Goal: Check status: Check status

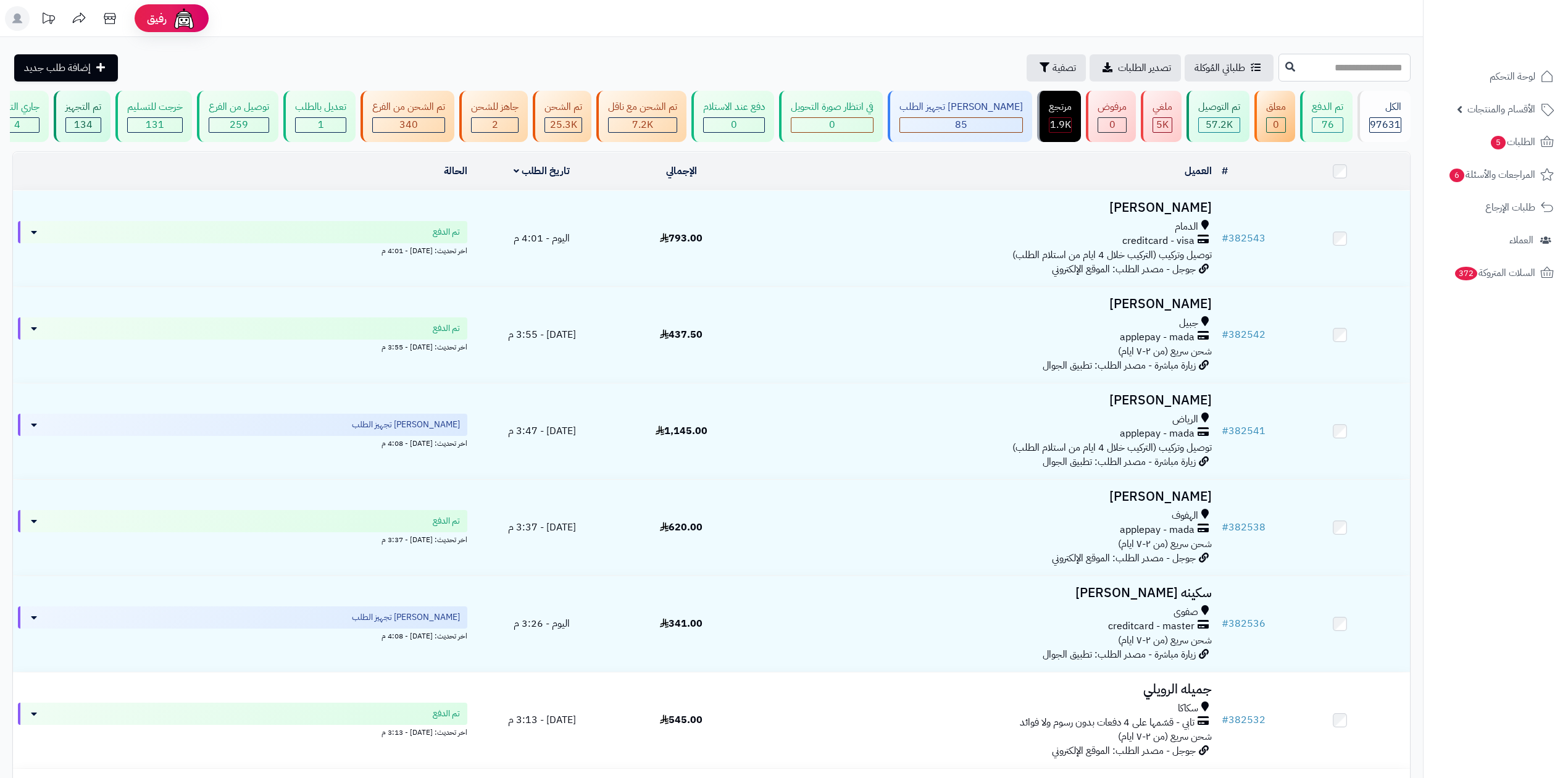
click at [1278, 67] on input "text" at bounding box center [1344, 68] width 132 height 28
type input "******"
click at [1281, 74] on button at bounding box center [1290, 67] width 18 height 24
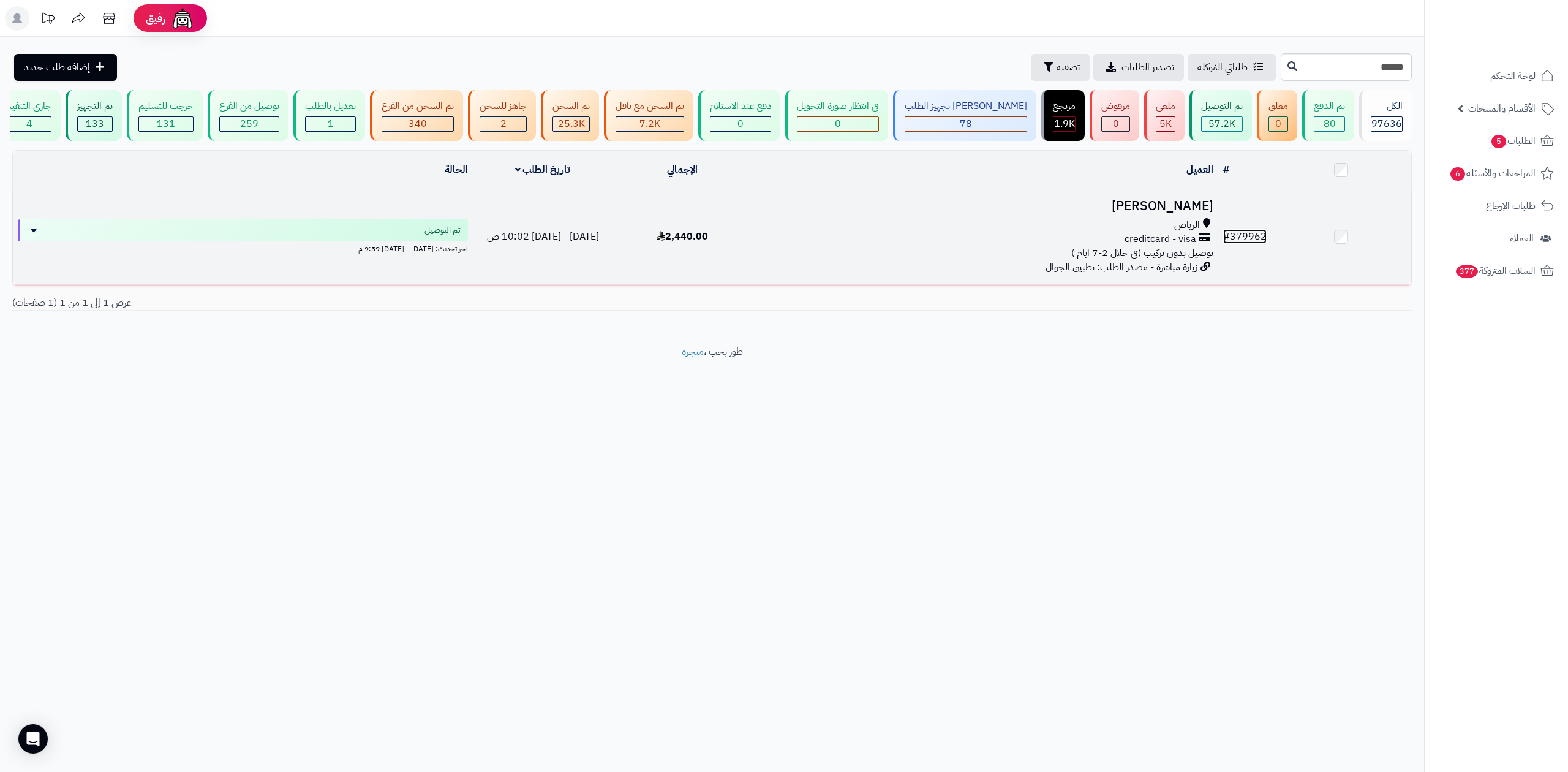
click at [1251, 236] on link "# 379962" at bounding box center [1245, 236] width 44 height 15
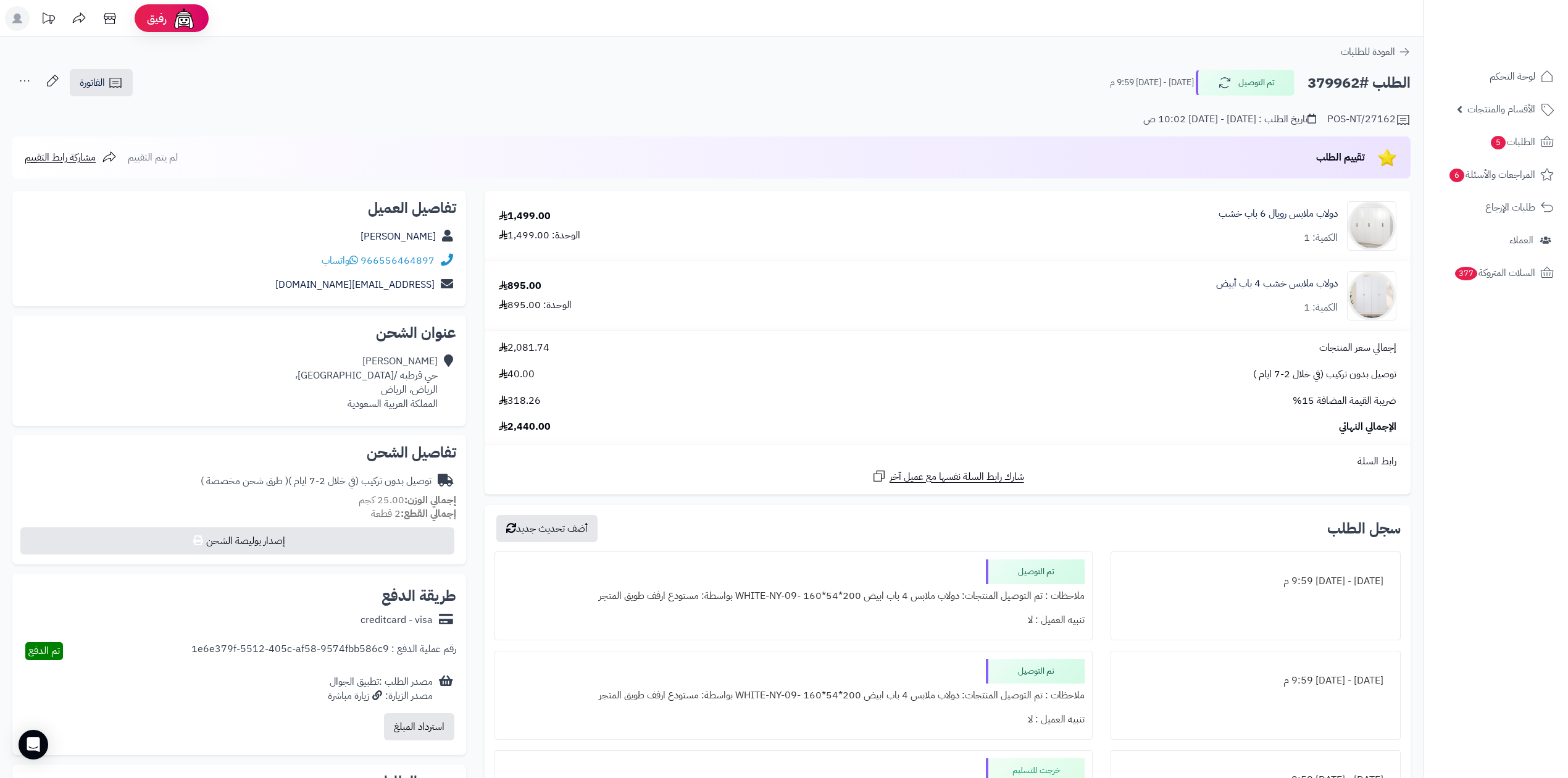
click at [1351, 82] on body "رفيق ! 0 الطلبات معالجة مكتمل إرجاع المنتجات العملاء المتواجدون الان 233671 عمل…" at bounding box center [784, 389] width 1568 height 778
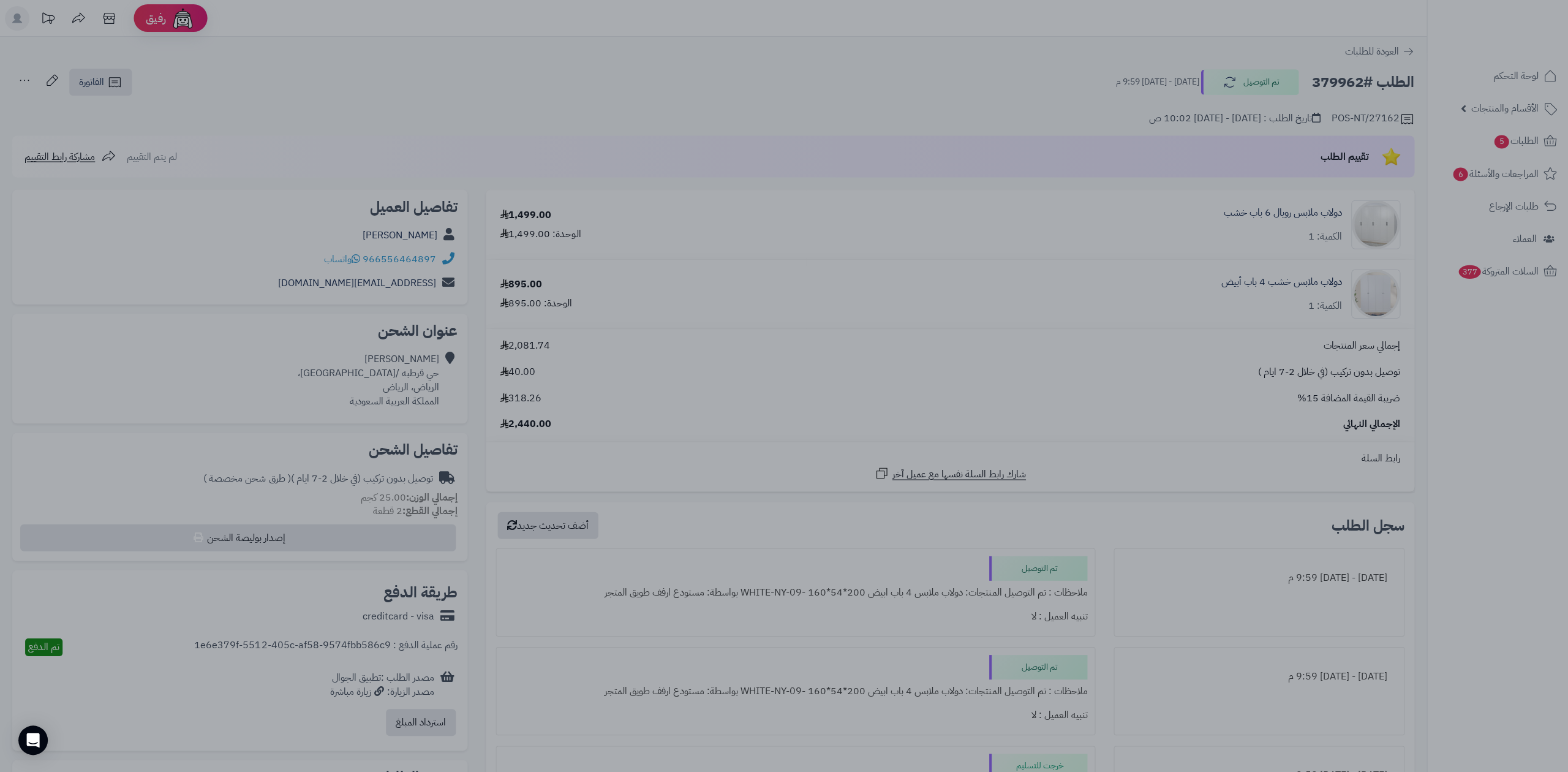
click at [1341, 81] on div at bounding box center [784, 386] width 1568 height 772
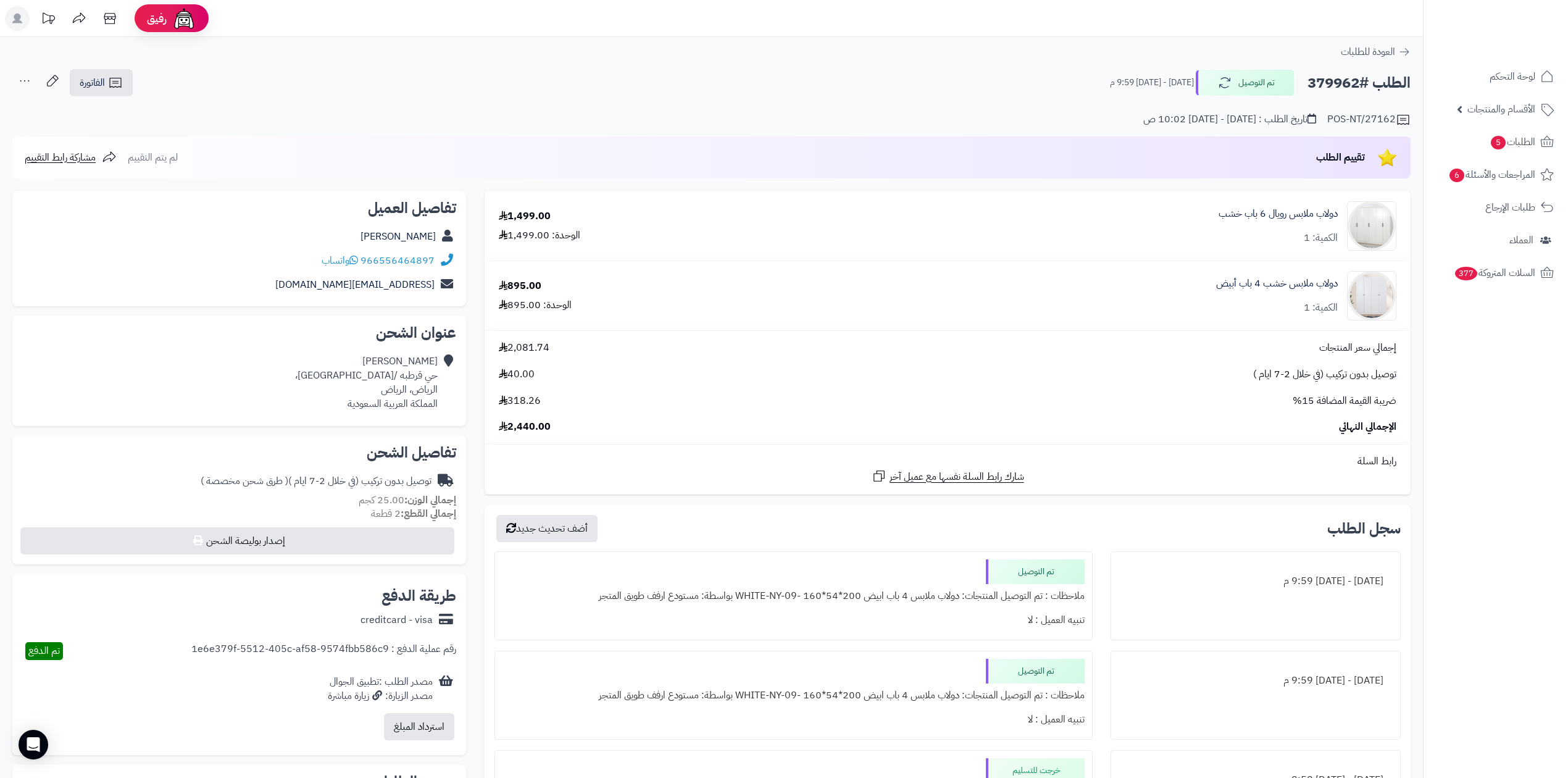
click at [1350, 83] on h2 "الطلب #379962" at bounding box center [1358, 83] width 103 height 25
copy h2 "379962"
